Goal: Information Seeking & Learning: Learn about a topic

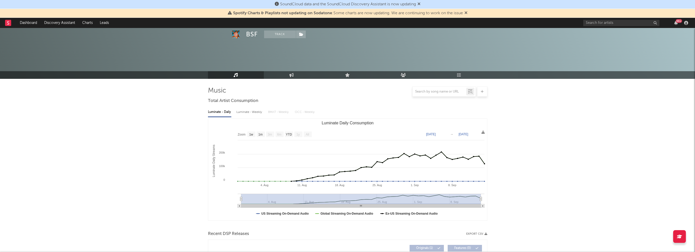
select select "1w"
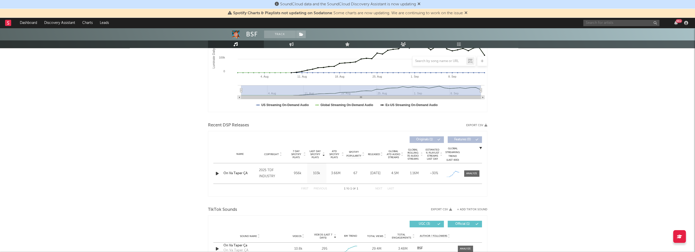
click at [620, 21] on input "text" at bounding box center [621, 23] width 76 height 6
type input "colonel [PERSON_NAME]"
click at [618, 34] on div "[PERSON_NAME]" at bounding box center [629, 33] width 56 height 6
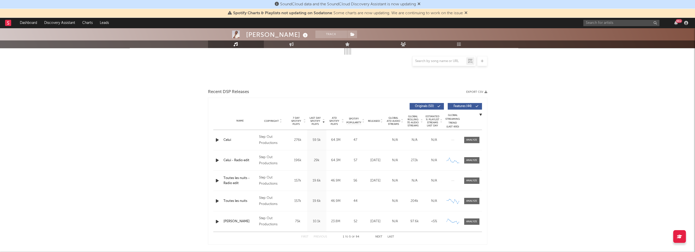
scroll to position [141, 0]
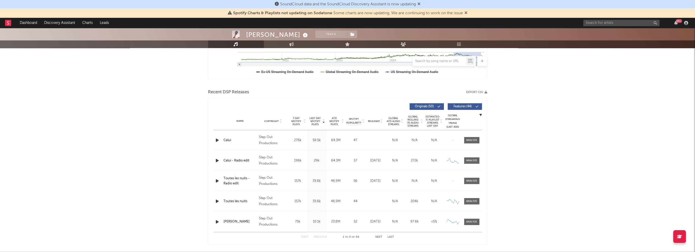
click at [374, 116] on div "Name Copyright Label Album Names Composer Names 7 Day Spotify Plays Last Day Sp…" at bounding box center [347, 121] width 269 height 18
click at [373, 121] on span "Released" at bounding box center [374, 121] width 12 height 3
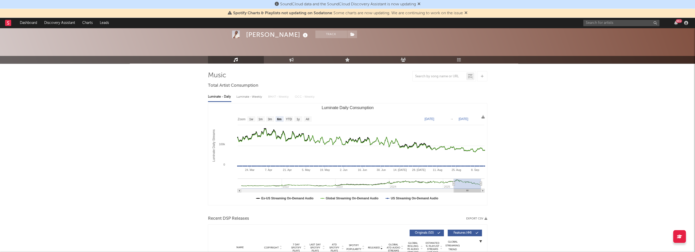
scroll to position [14, 0]
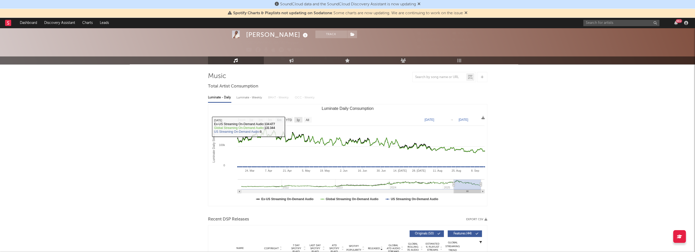
click at [297, 121] on text "1y" at bounding box center [297, 120] width 3 height 4
select select "1y"
type input "[DATE]"
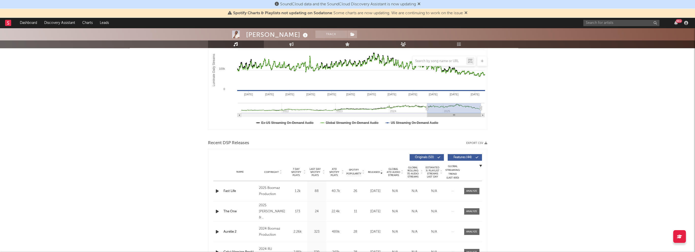
scroll to position [141, 0]
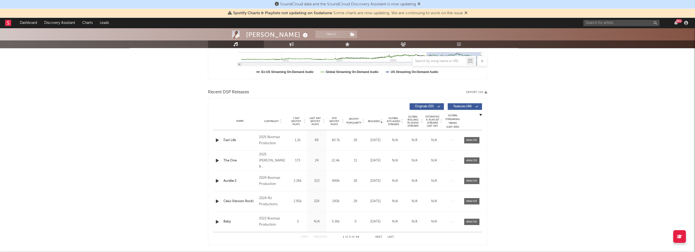
click at [378, 236] on button "Next" at bounding box center [378, 236] width 7 height 3
click at [325, 236] on button "Previous" at bounding box center [319, 236] width 13 height 3
click at [379, 234] on div "First Previous 1 to 5 of 94 Next Last" at bounding box center [347, 237] width 93 height 10
click at [378, 235] on button "Next" at bounding box center [378, 236] width 7 height 3
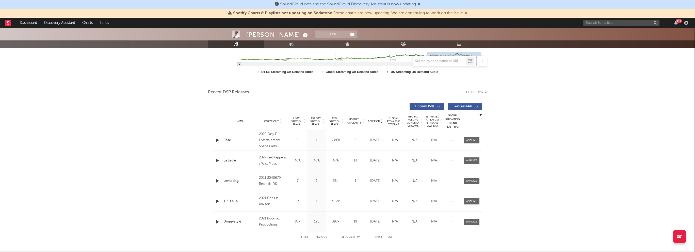
click at [378, 235] on button "Next" at bounding box center [378, 236] width 7 height 3
click at [375, 238] on div "First Previous 16 to 20 of 94 Next Last" at bounding box center [347, 237] width 93 height 10
click at [375, 236] on button "Next" at bounding box center [378, 236] width 7 height 3
click at [374, 232] on div "First Previous 21 to 25 of 94 Next Last" at bounding box center [347, 237] width 93 height 10
click at [375, 233] on div "First Previous 21 to 25 of 94 Next Last" at bounding box center [347, 237] width 93 height 10
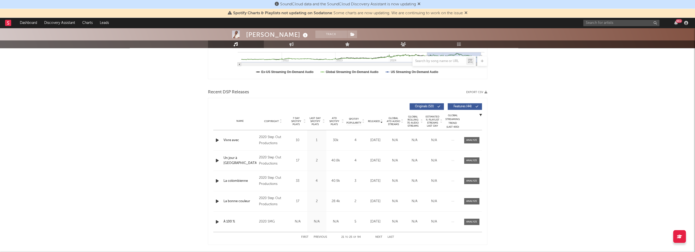
click at [375, 237] on div "First Previous 21 to 25 of 94 Next Last" at bounding box center [347, 237] width 93 height 10
click at [378, 237] on button "Next" at bounding box center [378, 236] width 7 height 3
click at [377, 236] on button "Next" at bounding box center [378, 236] width 7 height 3
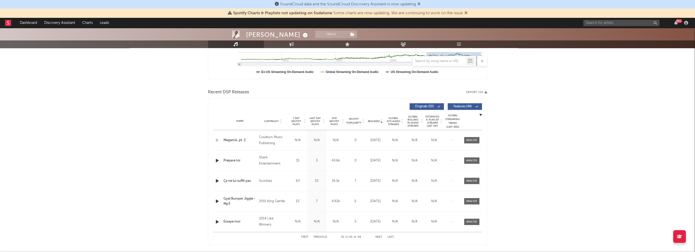
click at [377, 236] on button "Next" at bounding box center [378, 236] width 7 height 3
click at [380, 237] on button "Next" at bounding box center [378, 236] width 7 height 3
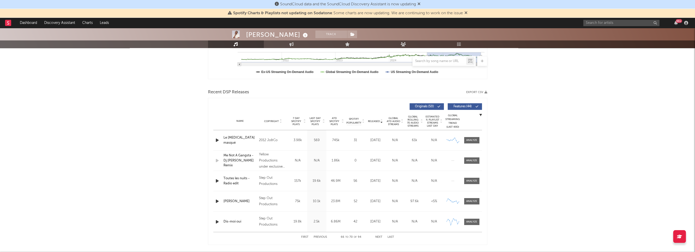
click at [380, 237] on button "Next" at bounding box center [378, 236] width 7 height 3
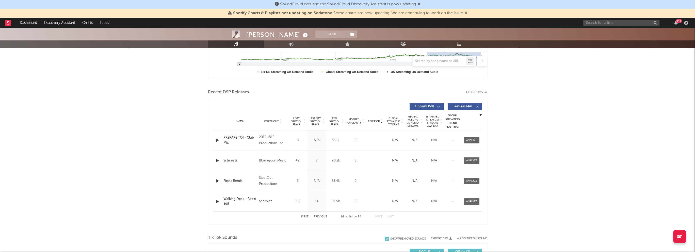
click at [303, 216] on button "First" at bounding box center [304, 216] width 7 height 3
click at [376, 237] on button "Next" at bounding box center [378, 236] width 7 height 3
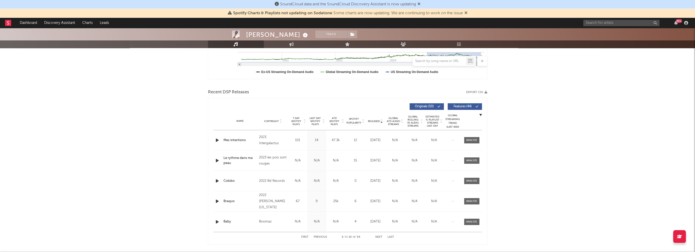
click at [325, 237] on button "Previous" at bounding box center [319, 236] width 13 height 3
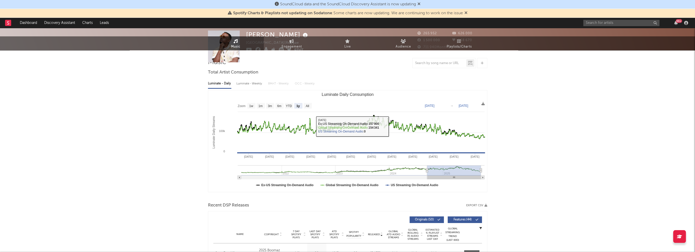
scroll to position [0, 0]
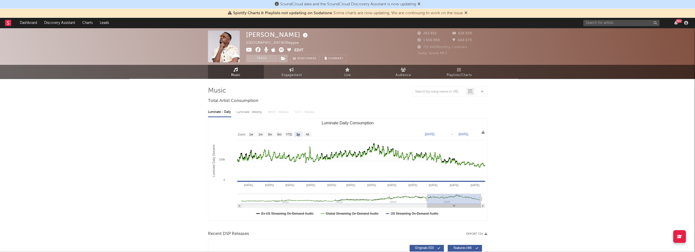
click at [298, 75] on span "Engagement" at bounding box center [291, 75] width 20 height 6
select select "1w"
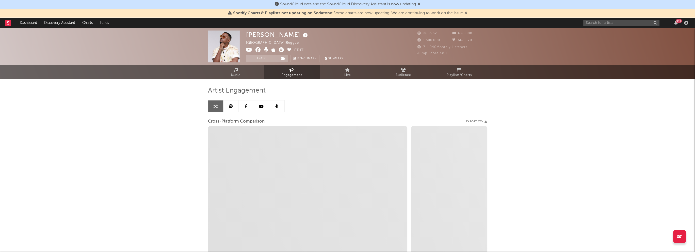
select select "1m"
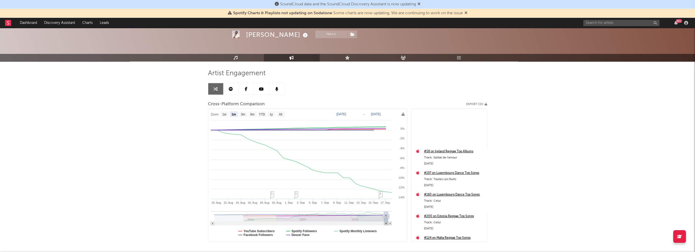
scroll to position [381, 0]
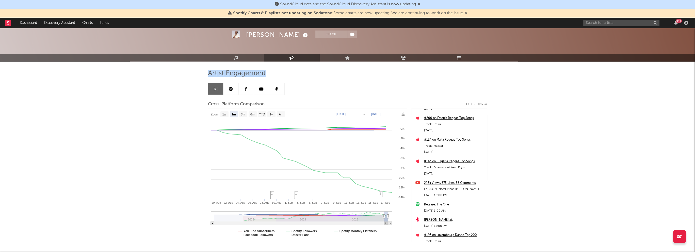
drag, startPoint x: 209, startPoint y: 70, endPoint x: 317, endPoint y: 71, distance: 107.9
click at [317, 71] on div "Artist Engagement" at bounding box center [347, 73] width 279 height 9
click at [610, 24] on input "text" at bounding box center [621, 23] width 76 height 6
click at [604, 21] on input "[PERSON_NAME]" at bounding box center [621, 23] width 76 height 6
click at [600, 23] on input "[PERSON_NAME]" at bounding box center [621, 23] width 76 height 6
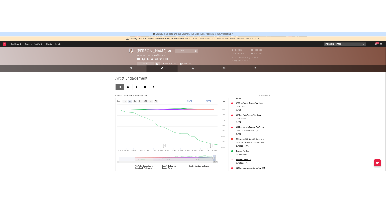
scroll to position [0, 0]
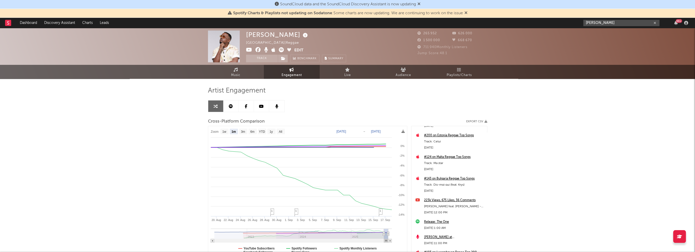
type input "[PERSON_NAME]"
